Goal: Navigation & Orientation: Find specific page/section

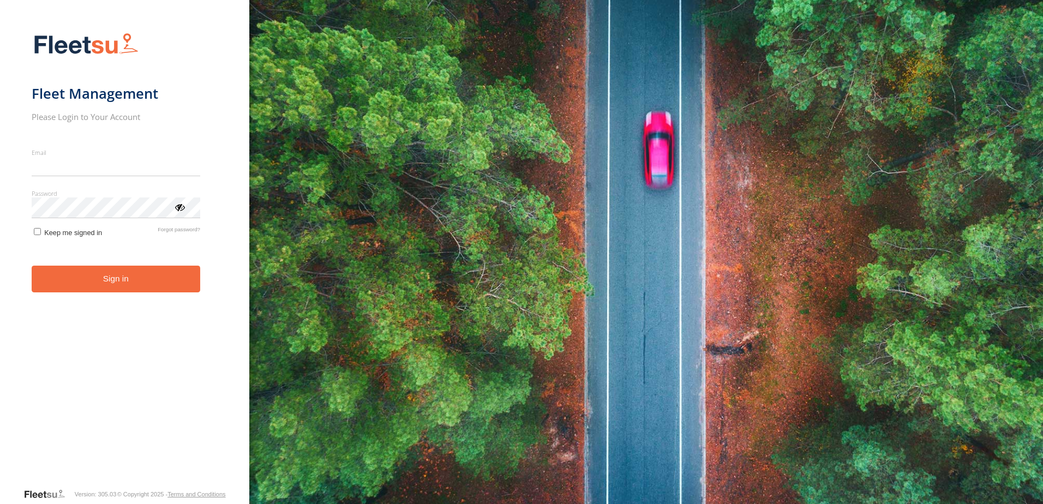
type input "**********"
click at [129, 285] on button "Sign in" at bounding box center [116, 279] width 169 height 27
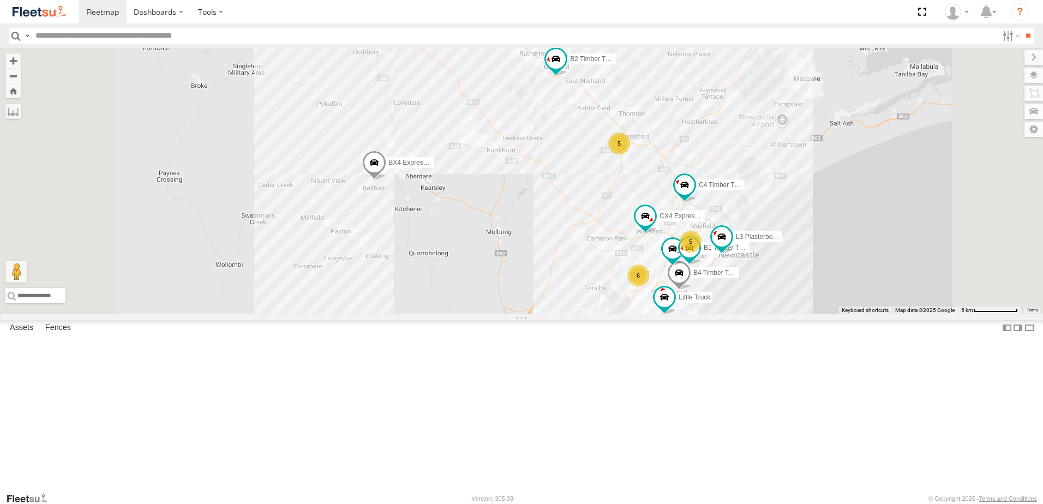
click at [0, 0] on div "L3 Plasterboard Truck" at bounding box center [0, 0] width 0 height 0
